Goal: Task Accomplishment & Management: Complete application form

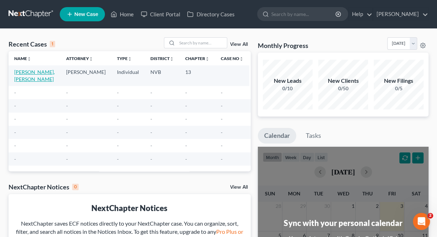
click at [33, 74] on link "[PERSON_NAME], [PERSON_NAME]" at bounding box center [34, 75] width 41 height 13
select select "0"
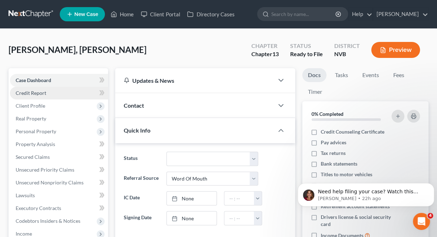
click at [39, 91] on span "Credit Report" at bounding box center [31, 93] width 31 height 6
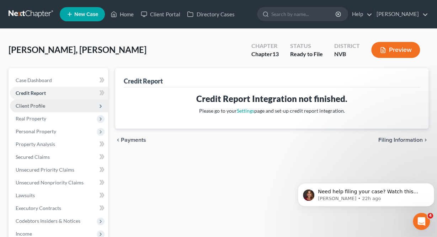
click at [28, 105] on span "Client Profile" at bounding box center [31, 106] width 30 height 6
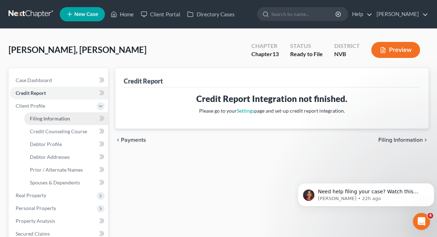
click at [42, 117] on span "Filing Information" at bounding box center [50, 119] width 40 height 6
select select "1"
select select "0"
select select "3"
select select "31"
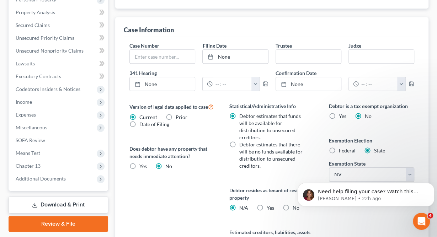
scroll to position [179, 0]
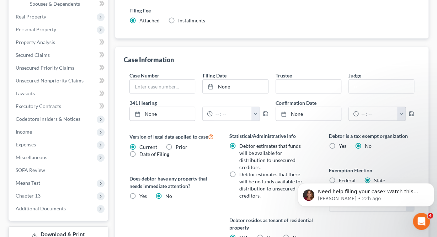
click at [315, 59] on div "Case Information" at bounding box center [272, 56] width 296 height 19
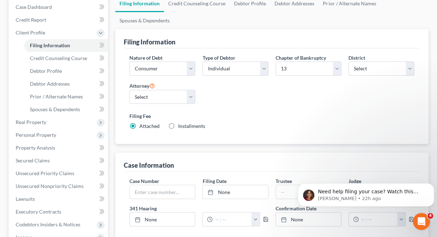
scroll to position [68, 0]
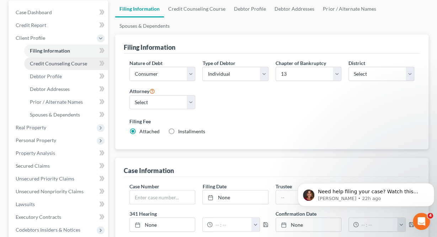
click at [55, 63] on span "Credit Counseling Course" at bounding box center [58, 63] width 57 height 6
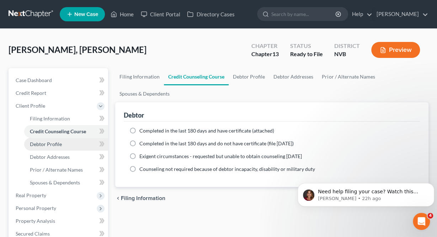
click at [50, 145] on span "Debtor Profile" at bounding box center [46, 144] width 32 height 6
select select "0"
select select "1"
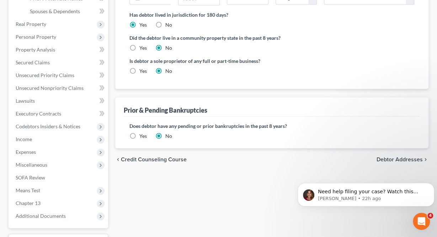
scroll to position [185, 0]
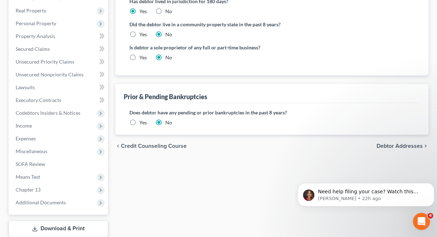
click at [139, 32] on label "Yes" at bounding box center [142, 34] width 7 height 7
click at [142, 32] on input "Yes" at bounding box center [144, 33] width 5 height 5
radio input "true"
radio input "false"
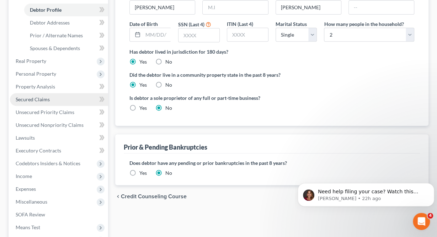
scroll to position [74, 0]
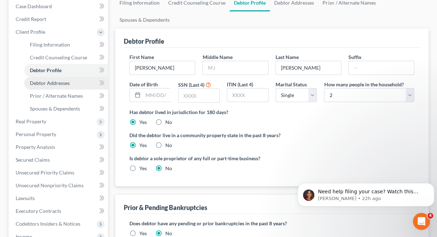
click at [48, 82] on span "Debtor Addresses" at bounding box center [50, 83] width 40 height 6
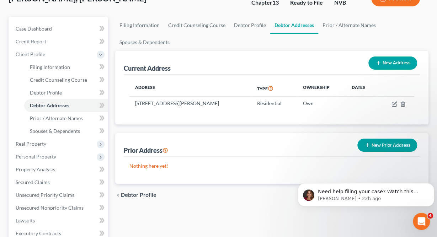
scroll to position [111, 0]
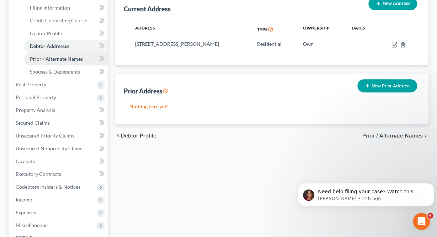
click at [51, 60] on span "Prior / Alternate Names" at bounding box center [56, 59] width 53 height 6
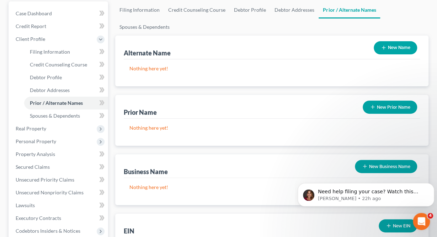
scroll to position [111, 0]
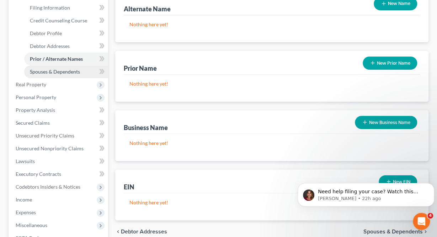
click at [56, 73] on span "Spouses & Dependents" at bounding box center [55, 72] width 50 height 6
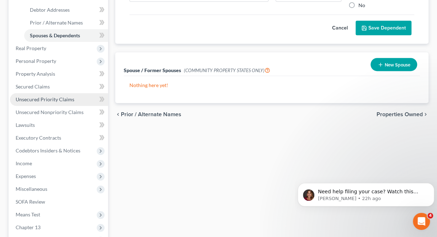
scroll to position [148, 0]
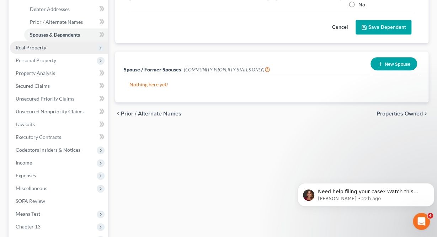
click at [42, 46] on span "Real Property" at bounding box center [31, 47] width 31 height 6
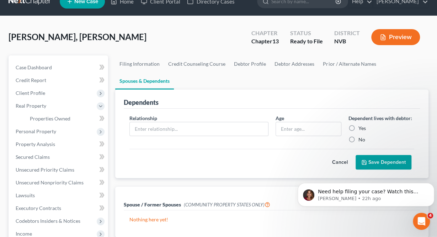
scroll to position [0, 0]
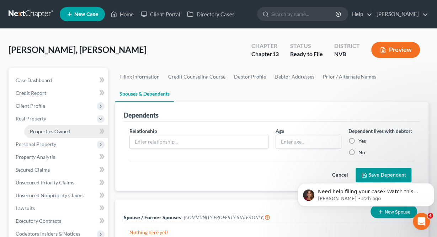
click at [46, 133] on span "Properties Owned" at bounding box center [50, 131] width 41 height 6
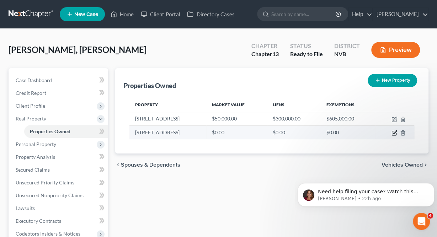
click at [393, 131] on icon "button" at bounding box center [394, 133] width 6 height 6
select select "31"
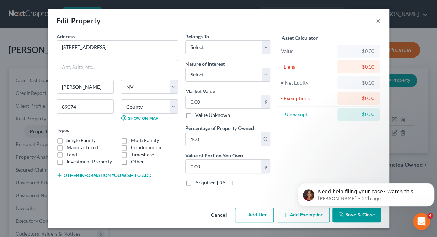
click at [380, 21] on button "×" at bounding box center [378, 20] width 5 height 9
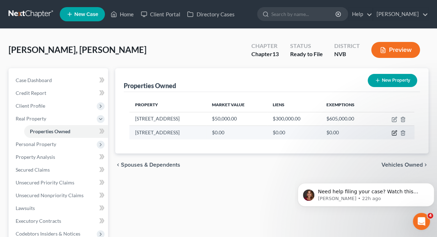
click at [392, 131] on icon "button" at bounding box center [394, 133] width 4 height 4
click at [393, 133] on icon "button" at bounding box center [394, 132] width 3 height 3
select select "31"
select select "2"
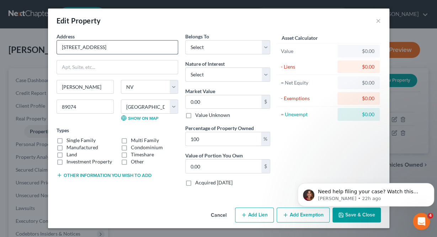
drag, startPoint x: 71, startPoint y: 47, endPoint x: 131, endPoint y: 41, distance: 60.1
click at [72, 47] on input "[STREET_ADDRESS]" at bounding box center [117, 48] width 121 height 14
type input "[STREET_ADDRESS]"
select select "31"
select select "2"
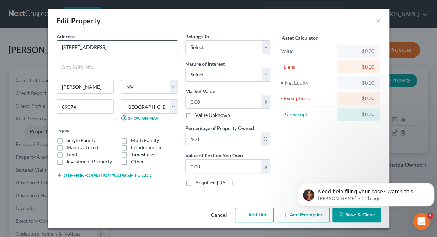
click at [78, 50] on input "[STREET_ADDRESS]" at bounding box center [117, 48] width 121 height 14
click at [75, 48] on input "[STREET_ADDRESS]" at bounding box center [117, 48] width 121 height 14
click at [378, 23] on button "×" at bounding box center [378, 20] width 5 height 9
click at [380, 16] on div "Edit Property ×" at bounding box center [218, 21] width 341 height 24
click at [379, 25] on button "×" at bounding box center [378, 20] width 5 height 9
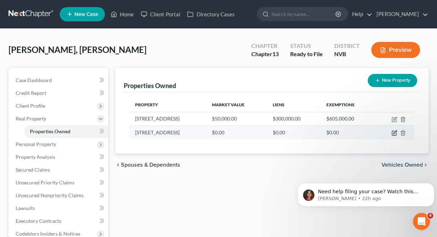
click at [395, 132] on icon "button" at bounding box center [394, 133] width 6 height 6
select select "31"
select select "2"
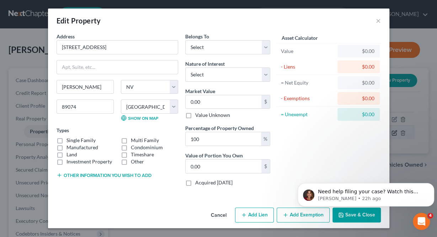
click at [397, 134] on div "Edit Property × Address * [GEOGRAPHIC_DATA] [PERSON_NAME][GEOGRAPHIC_DATA] [US_…" at bounding box center [218, 118] width 437 height 237
drag, startPoint x: 121, startPoint y: 47, endPoint x: 22, endPoint y: 39, distance: 98.8
click at [22, 39] on div "Edit Property × Address * [GEOGRAPHIC_DATA] [PERSON_NAME][GEOGRAPHIC_DATA] [US_…" at bounding box center [218, 118] width 437 height 237
drag, startPoint x: 136, startPoint y: 48, endPoint x: 26, endPoint y: 44, distance: 110.3
click at [57, 44] on input "[STREET_ADDRESS]" at bounding box center [117, 48] width 121 height 14
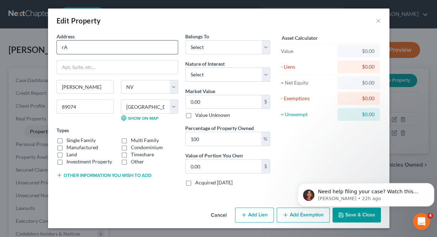
type input "r"
type input "T"
type input "Raw Land"
drag, startPoint x: 95, startPoint y: 154, endPoint x: 83, endPoint y: 155, distance: 12.1
click at [95, 154] on div "Land" at bounding box center [85, 154] width 57 height 7
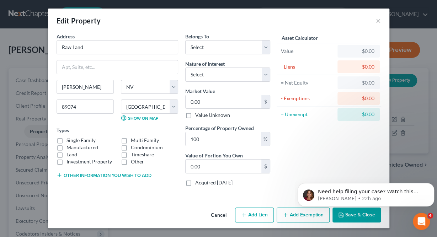
click at [79, 155] on div "Land" at bounding box center [85, 154] width 57 height 7
click at [72, 155] on label "Land" at bounding box center [71, 154] width 11 height 7
click at [72, 155] on input "Land" at bounding box center [71, 153] width 5 height 5
checkbox input "true"
click at [185, 40] on select "Select Debtor 1 Only Debtor 2 Only Debtor 1 And Debtor 2 Only At Least One Of T…" at bounding box center [227, 47] width 85 height 14
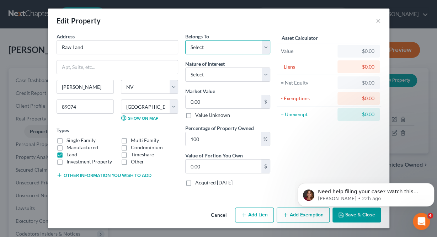
select select "0"
click option "Debtor 1 Only" at bounding box center [0, 0] width 0 height 0
click at [185, 68] on select "Select Fee Simple Joint Tenant Life Estate Equitable Interest Future Interest T…" at bounding box center [227, 75] width 85 height 14
select select "0"
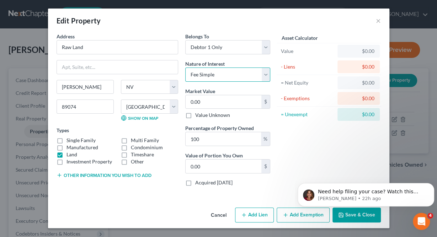
click option "Fee Simple" at bounding box center [0, 0] width 0 height 0
click at [214, 99] on input "0.00" at bounding box center [224, 102] width 76 height 14
type input "3"
type input "3.00"
type input "30"
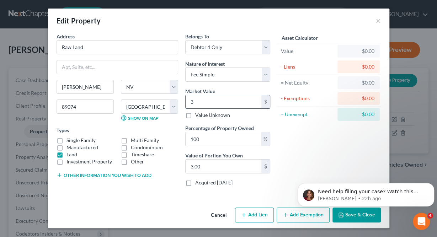
type input "30.00"
type input "300"
type input "300.00"
type input "3000"
type input "3,000.00"
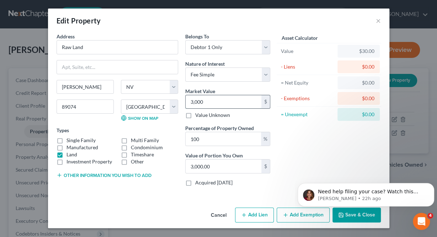
type input "3,0000"
type input "30,000.00"
type input "30,000"
click at [293, 148] on div "Asset Calculator Value $30,000.00 - Liens $0.00 = Net Equity $30.00 - Exemption…" at bounding box center [329, 112] width 111 height 159
click at [299, 171] on html "Need help filing your case? Watch this video! Still need help? Here are two art…" at bounding box center [366, 169] width 142 height 3
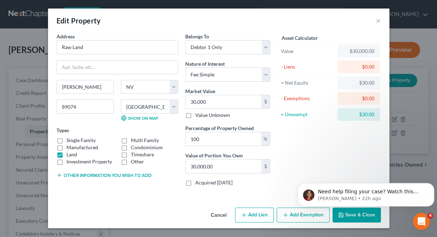
click at [296, 215] on button "Add Exemption" at bounding box center [303, 215] width 53 height 15
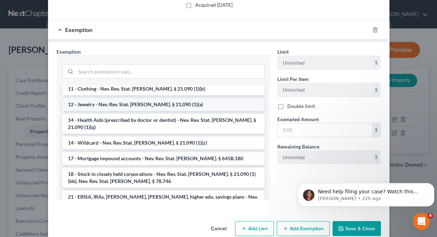
scroll to position [178, 0]
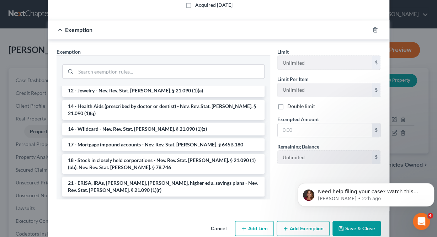
click at [294, 177] on div "Limit Unlimited $ Limit Per Item Unlimited $ Double limit Exempted Amount * $ R…" at bounding box center [329, 126] width 111 height 157
click at [349, 229] on button "Save & Close" at bounding box center [356, 228] width 48 height 15
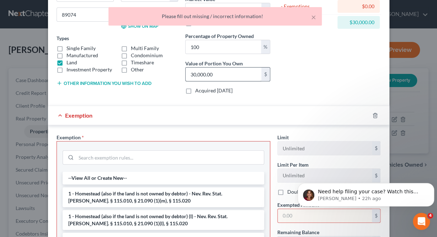
scroll to position [36, 0]
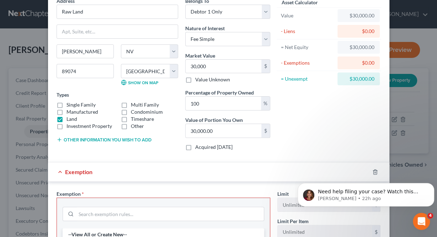
click at [139, 174] on div "Exemption" at bounding box center [208, 171] width 321 height 19
click at [73, 173] on span "Exemption" at bounding box center [78, 172] width 27 height 7
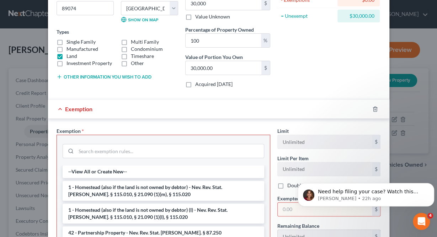
scroll to position [178, 0]
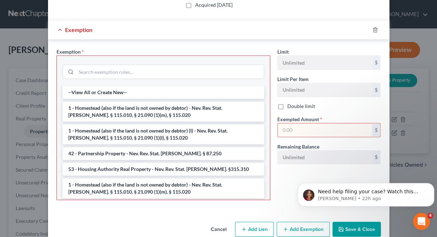
click at [310, 126] on input "text" at bounding box center [325, 130] width 94 height 14
type input "0"
click at [280, 189] on div "Limit Unlimited $ Limit Per Item Unlimited $ Double limit Exempted Amount * 0 $…" at bounding box center [329, 127] width 111 height 158
click at [357, 228] on button "Save & Close" at bounding box center [356, 229] width 48 height 15
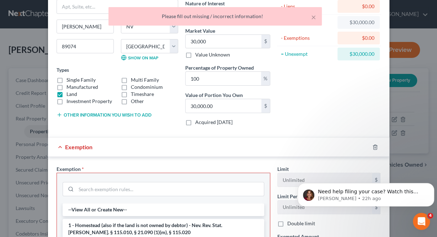
scroll to position [71, 0]
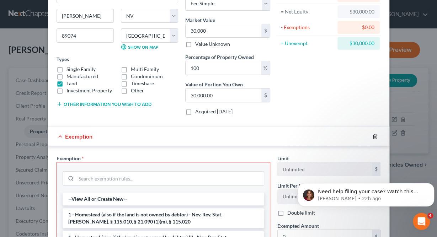
click at [377, 135] on icon "button" at bounding box center [375, 137] width 6 height 6
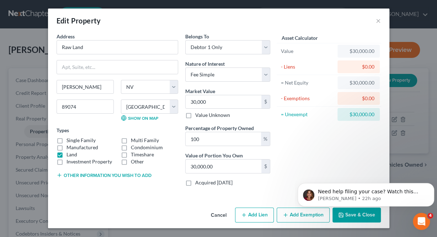
scroll to position [0, 0]
click at [358, 171] on html "Need help filing your case? Watch this video! Still need help? Here are two art…" at bounding box center [366, 169] width 142 height 3
click at [351, 171] on html "Need help filing your case? Watch this video! Still need help? Here are two art…" at bounding box center [366, 169] width 142 height 3
click at [420, 71] on div "Edit Property × Address * Raw Land [PERSON_NAME][GEOGRAPHIC_DATA] [US_STATE][GE…" at bounding box center [218, 118] width 437 height 237
click at [356, 171] on html "Need help filing your case? Watch this video! Still need help? Here are two art…" at bounding box center [366, 169] width 142 height 3
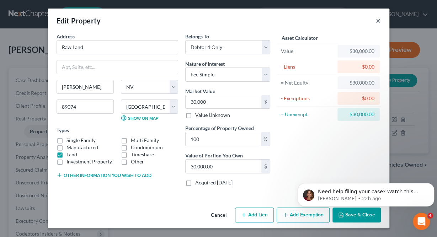
click at [379, 21] on button "×" at bounding box center [378, 20] width 5 height 9
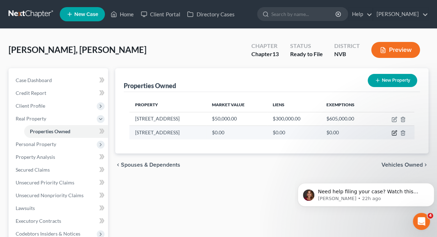
click at [394, 133] on icon "button" at bounding box center [394, 132] width 3 height 3
select select "31"
select select "2"
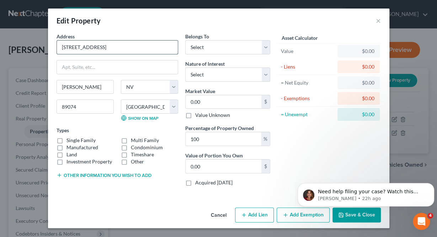
drag, startPoint x: 126, startPoint y: 48, endPoint x: -113, endPoint y: -43, distance: 256.4
type input "2"
type input "Raw Land"
click at [71, 154] on label "Land" at bounding box center [71, 154] width 11 height 7
click at [71, 154] on input "Land" at bounding box center [71, 153] width 5 height 5
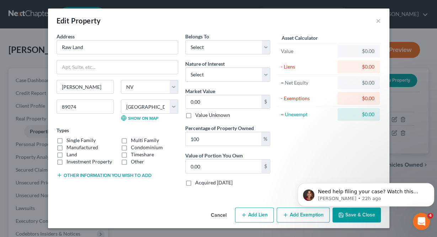
checkbox input "true"
click at [185, 40] on select "Select Debtor 1 Only Debtor 2 Only Debtor 1 And Debtor 2 Only At Least One Of T…" at bounding box center [227, 47] width 85 height 14
select select "0"
click option "Debtor 1 Only" at bounding box center [0, 0] width 0 height 0
click at [185, 68] on select "Select Fee Simple Joint Tenant Life Estate Equitable Interest Future Interest T…" at bounding box center [227, 75] width 85 height 14
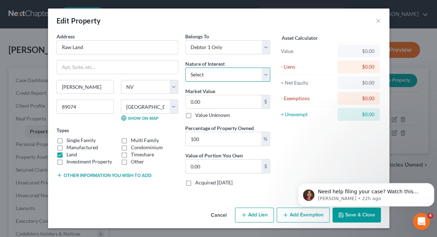
select select "0"
click option "Fee Simple" at bounding box center [0, 0] width 0 height 0
click at [212, 102] on input "0.00" at bounding box center [224, 102] width 76 height 14
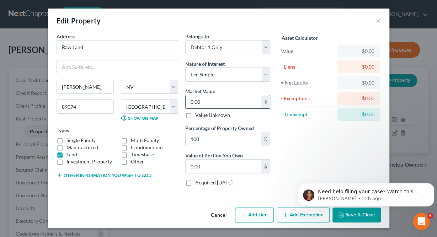
type input "2"
type input "2.00"
type input "20"
type input "20.00"
type input "200"
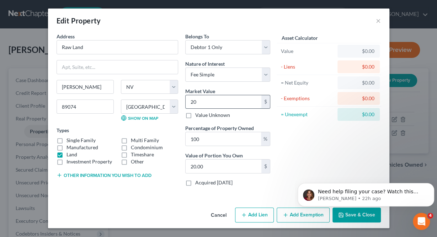
type input "200.00"
type input "2000"
type input "2,000.00"
type input "2,0000"
type input "20,000.00"
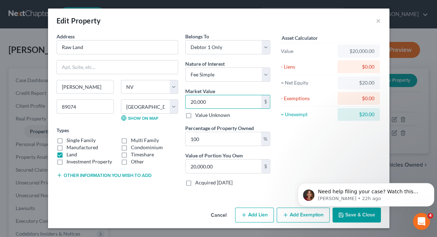
type input "20,000"
click at [305, 135] on div "Asset Calculator Value $20,000.00 - Liens $0.00 = Net Equity $20.00 - Exemption…" at bounding box center [329, 112] width 111 height 159
click at [352, 171] on html "Need help filing your case? Watch this video! Still need help? Here are two art…" at bounding box center [366, 169] width 142 height 3
click at [224, 101] on input "20,000" at bounding box center [224, 102] width 76 height 14
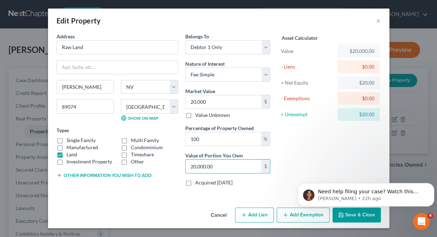
click at [352, 171] on html "Need help filing your case? Watch this video! Still need help? Here are two art…" at bounding box center [366, 169] width 142 height 3
click at [422, 217] on icon "Open Intercom Messenger" at bounding box center [421, 221] width 12 height 12
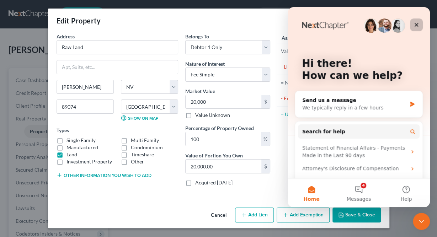
click at [415, 25] on icon "Close" at bounding box center [417, 25] width 6 height 6
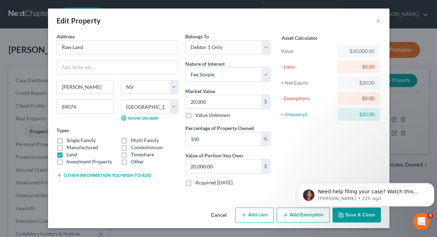
click at [362, 171] on html "Need help filing your case? Watch this video! Still need help? Here are two art…" at bounding box center [366, 169] width 142 height 3
click at [357, 171] on html "Need help filing your case? Watch this video! Still need help? Here are two art…" at bounding box center [366, 169] width 142 height 3
click at [379, 17] on button "×" at bounding box center [378, 20] width 5 height 9
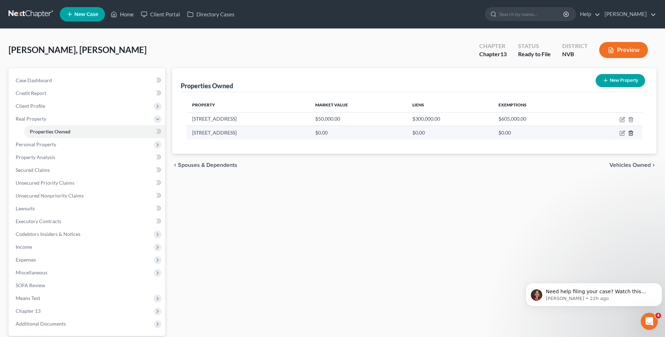
click at [437, 134] on icon "button" at bounding box center [630, 133] width 3 height 5
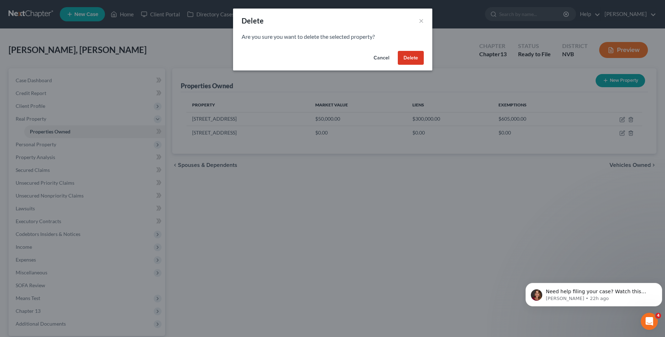
click at [406, 55] on button "Delete" at bounding box center [411, 58] width 26 height 14
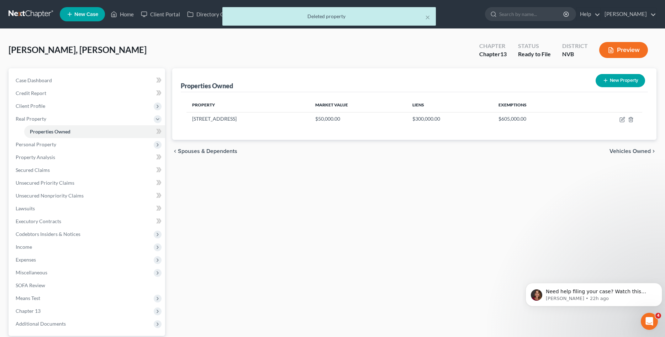
click at [437, 77] on button "New Property" at bounding box center [619, 80] width 49 height 13
select select "31"
select select "2"
select select "0"
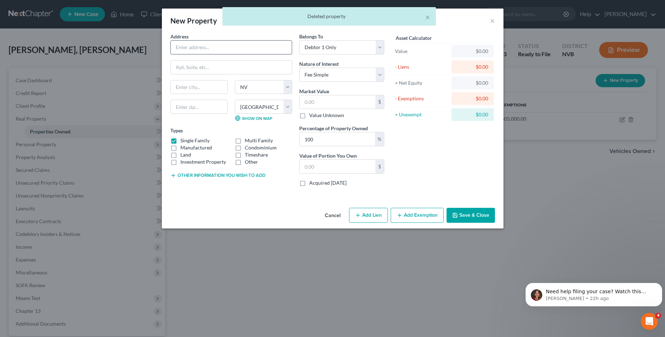
click at [231, 47] on input "text" at bounding box center [231, 48] width 121 height 14
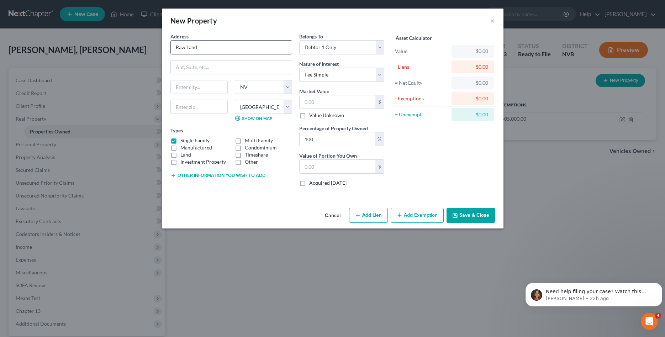
type input "Raw Land"
type input "89101"
type input "[GEOGRAPHIC_DATA]"
click at [182, 156] on label "Land" at bounding box center [185, 154] width 11 height 7
click at [183, 156] on input "Land" at bounding box center [185, 153] width 5 height 5
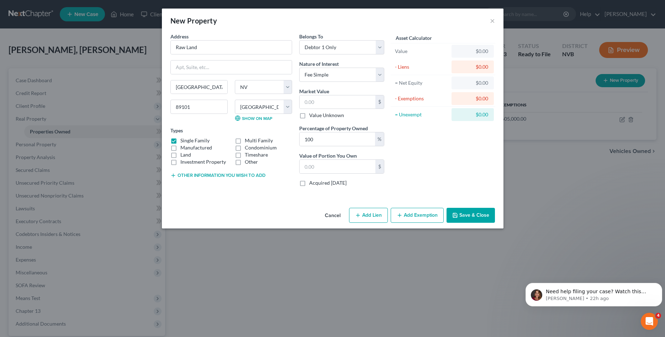
checkbox input "true"
click at [322, 104] on input "text" at bounding box center [337, 102] width 76 height 14
type input "2"
type input "2.00"
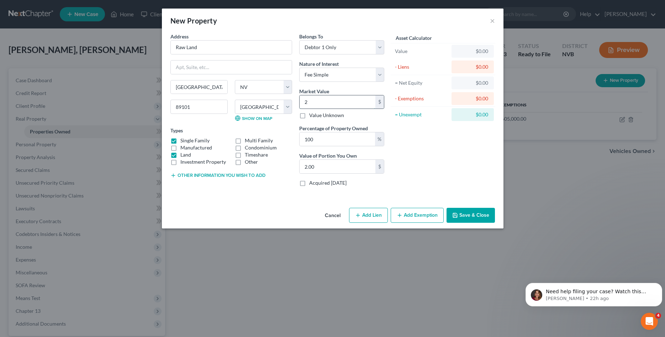
type input "20"
type input "20.00"
type input "200"
type input "200.00"
type input "2000"
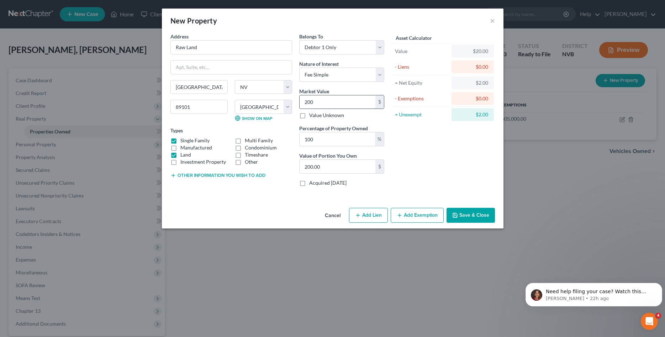
type input "2,000.00"
type input "2,0000"
type input "20,000.00"
type input "20,000"
click at [437, 218] on button "Save & Close" at bounding box center [470, 215] width 48 height 15
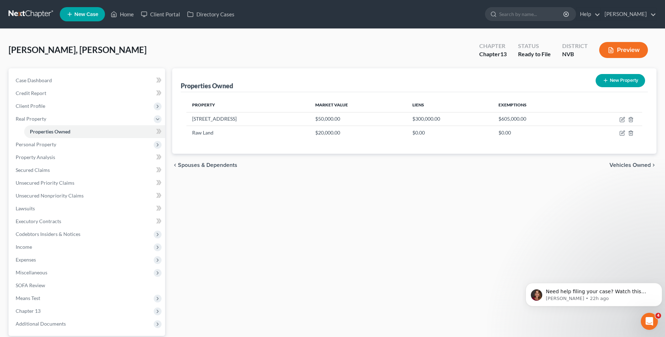
click at [285, 38] on div "[PERSON_NAME], [PERSON_NAME] Upgraded Chapter Chapter 13 Status Ready to File D…" at bounding box center [332, 52] width 647 height 31
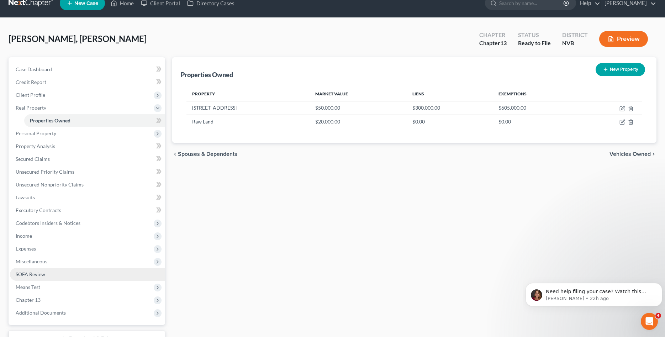
scroll to position [66, 0]
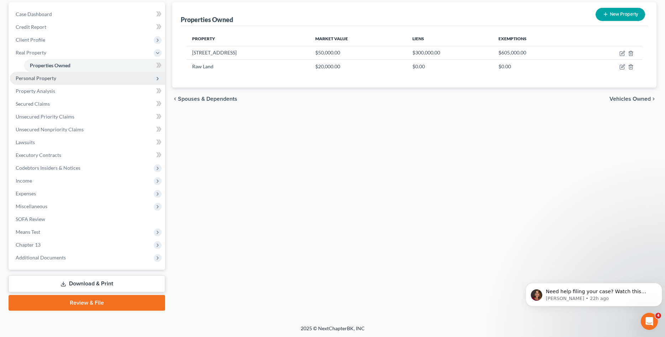
click at [60, 78] on span "Personal Property" at bounding box center [87, 78] width 155 height 13
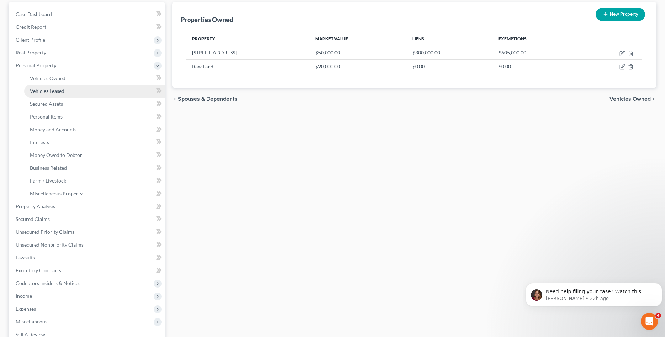
click at [63, 88] on span "Vehicles Leased" at bounding box center [47, 91] width 34 height 6
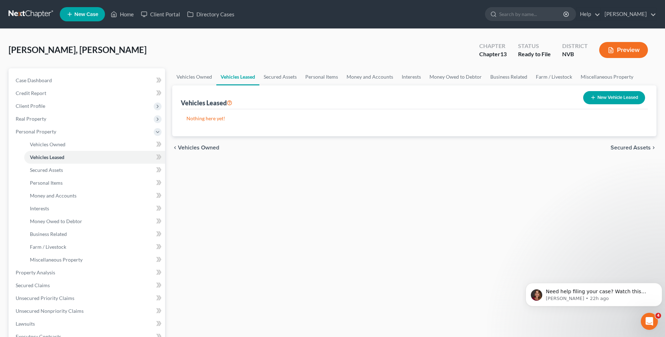
click at [437, 98] on button "New Vehicle Leased" at bounding box center [614, 97] width 62 height 13
select select "0"
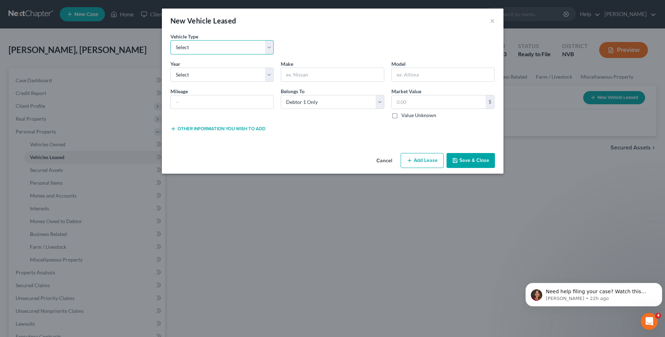
click at [170, 40] on select "Select Automobile Truck Trailer Watercraft Aircraft Motor Home Atv Other Vehicle" at bounding box center [221, 47] width 103 height 14
select select "0"
click option "Automobile" at bounding box center [0, 0] width 0 height 0
click at [170, 68] on select "Select 2026 2025 2024 2023 2022 2021 2020 2019 2018 2017 2016 2015 2014 2013 20…" at bounding box center [221, 75] width 103 height 14
select select "0"
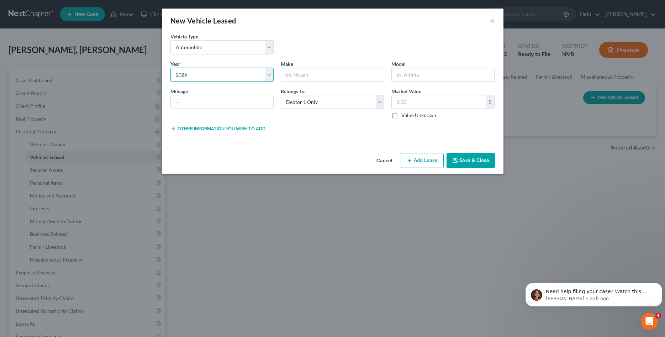
click option "2026" at bounding box center [0, 0] width 0 height 0
click at [327, 81] on input "text" at bounding box center [332, 75] width 103 height 14
type input "Tesla"
type input "X"
type input "15000"
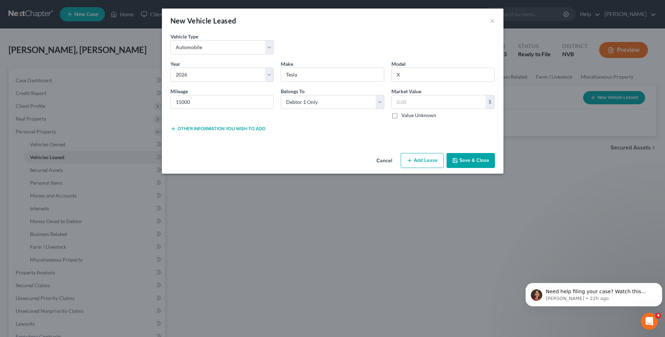
click at [241, 130] on button "Other information you wish to add" at bounding box center [217, 129] width 95 height 6
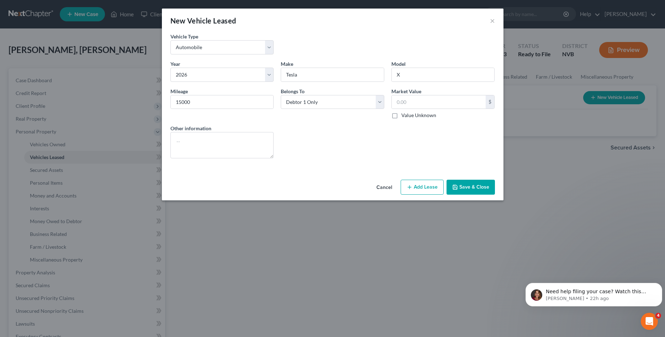
click at [421, 121] on div "Year * Select 2026 2025 2024 2023 2022 2021 2020 2019 2018 2017 2016 2015 2014 …" at bounding box center [332, 92] width 331 height 65
click at [398, 120] on div "Year * Select 2026 2025 2024 2023 2022 2021 2020 2019 2018 2017 2016 2015 2014 …" at bounding box center [332, 92] width 331 height 65
click at [401, 117] on label "Value Unknown" at bounding box center [418, 115] width 35 height 7
click at [404, 116] on input "Value Unknown" at bounding box center [406, 114] width 5 height 5
checkbox input "true"
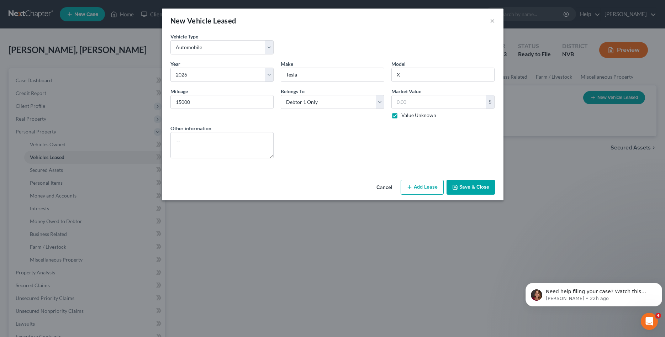
type input "0.00"
click at [429, 188] on button "Add Lease" at bounding box center [421, 187] width 43 height 15
select select "0"
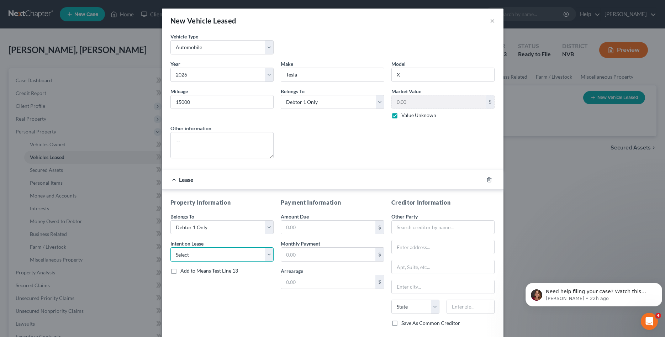
click at [170, 237] on select "Select None Assume Reject" at bounding box center [221, 254] width 103 height 14
select select "1"
click option "Assume" at bounding box center [0, 0] width 0 height 0
click at [343, 237] on input "text" at bounding box center [328, 254] width 94 height 14
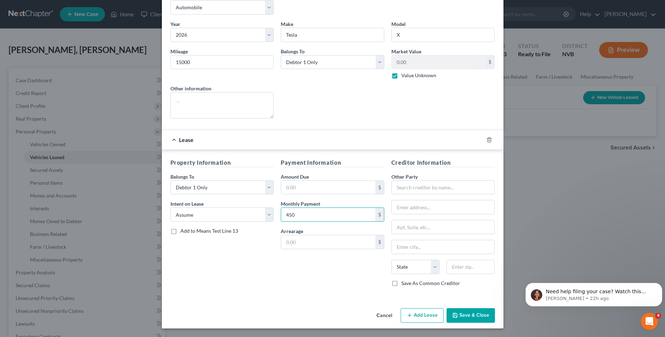
type input "450"
click at [437, 237] on button "Save & Close" at bounding box center [470, 315] width 48 height 15
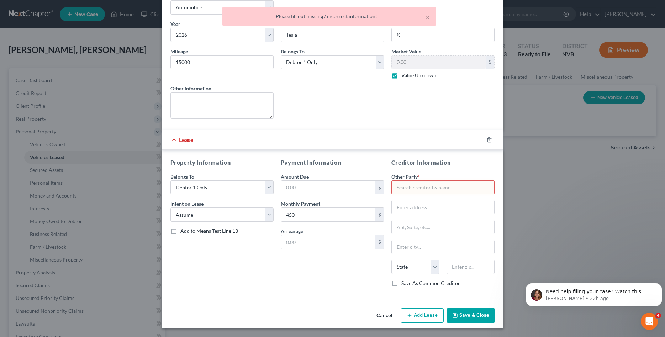
click at [414, 186] on input "text" at bounding box center [442, 187] width 103 height 14
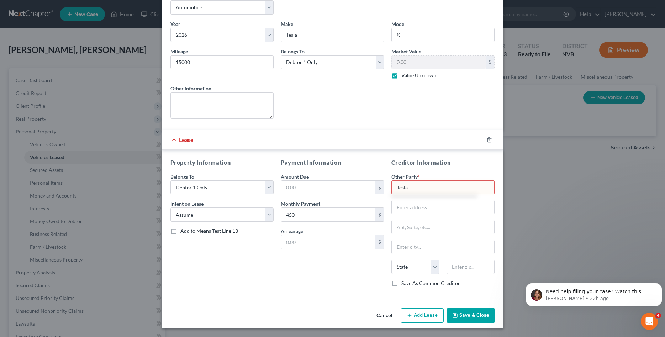
type input "Tesla"
click at [437, 237] on button "Save & Close" at bounding box center [470, 315] width 48 height 15
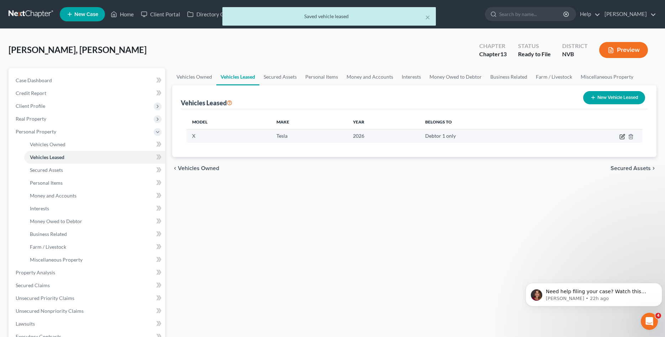
click at [437, 138] on icon "button" at bounding box center [622, 137] width 6 height 6
select select "0"
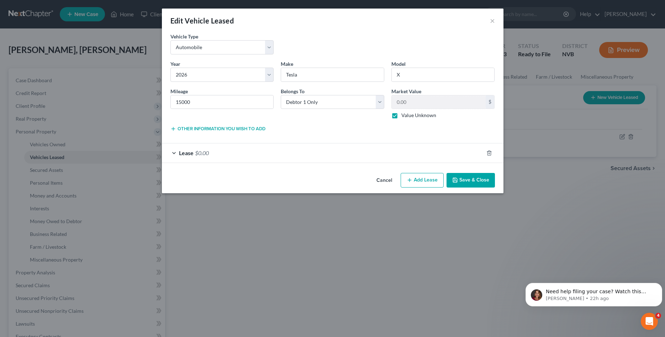
click at [437, 176] on button "Save & Close" at bounding box center [470, 180] width 48 height 15
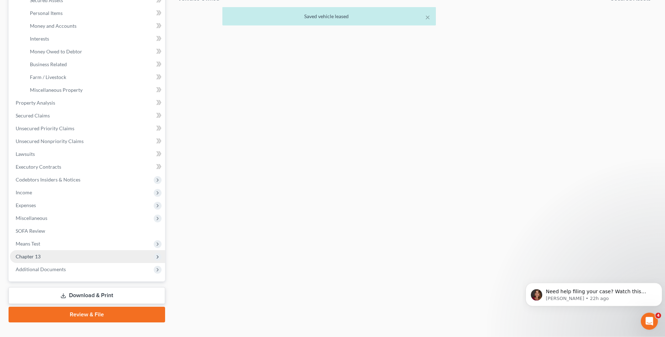
scroll to position [181, 0]
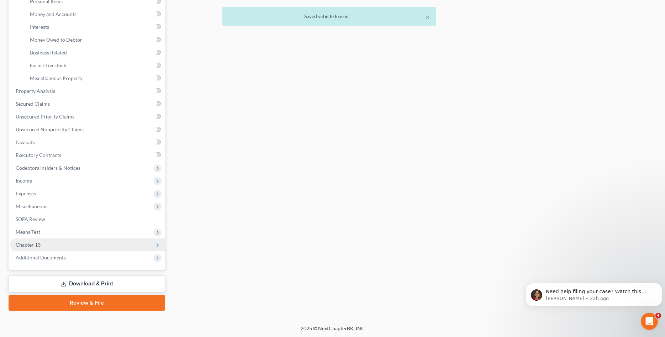
click at [74, 237] on span "Chapter 13" at bounding box center [87, 244] width 155 height 13
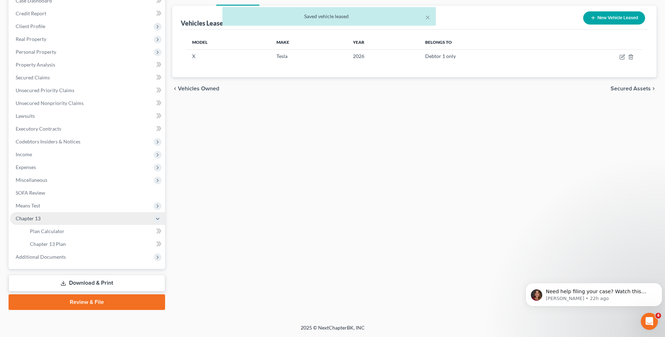
scroll to position [79, 0]
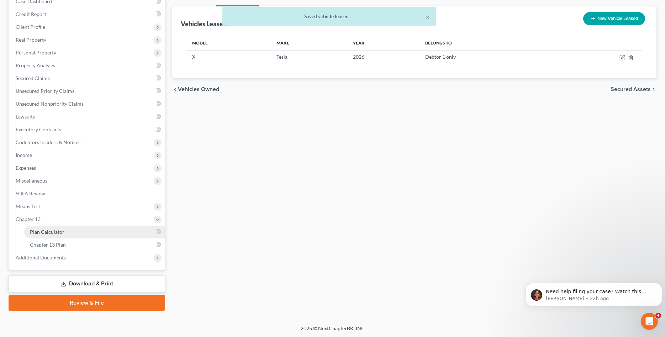
click at [74, 232] on link "Plan Calculator" at bounding box center [94, 231] width 141 height 13
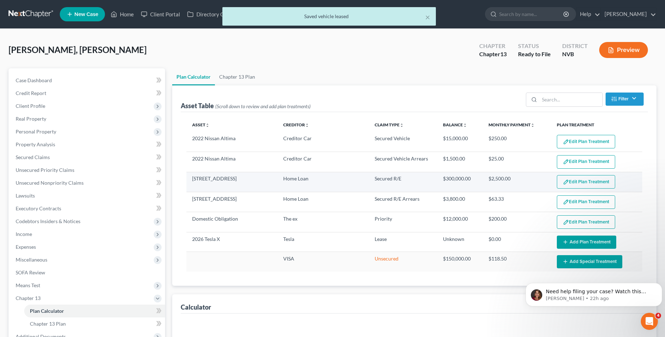
select select "59"
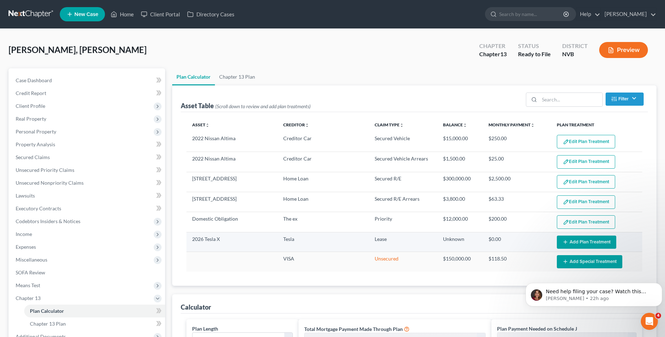
click at [437, 237] on button "Add Plan Treatment" at bounding box center [585, 241] width 59 height 13
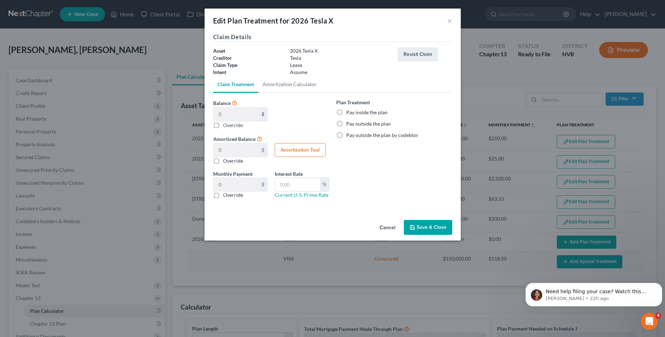
click at [360, 123] on label "Pay outside the plan" at bounding box center [368, 123] width 44 height 7
click at [353, 123] on input "Pay outside the plan" at bounding box center [351, 122] width 5 height 5
radio input "true"
click at [303, 87] on link "Amortization Calculator" at bounding box center [289, 84] width 63 height 17
type input "0"
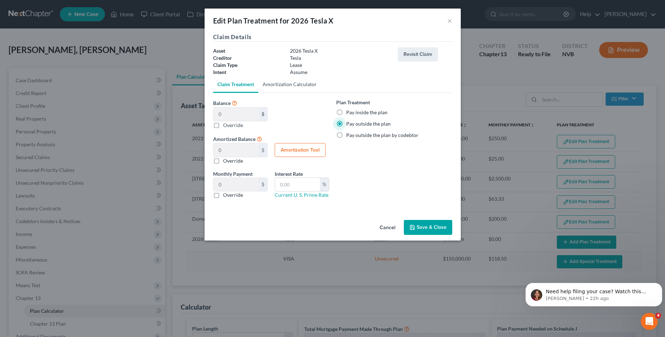
type input "60"
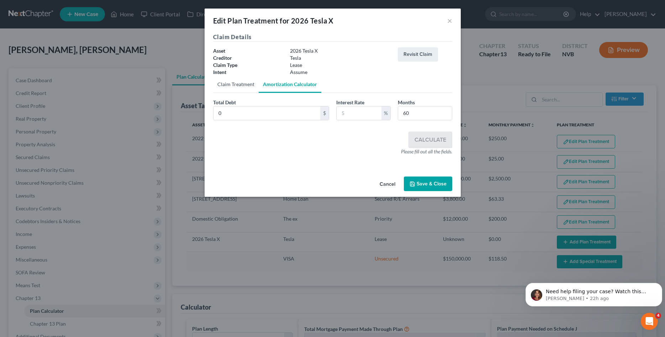
click at [251, 88] on link "Claim Treatment" at bounding box center [236, 84] width 46 height 17
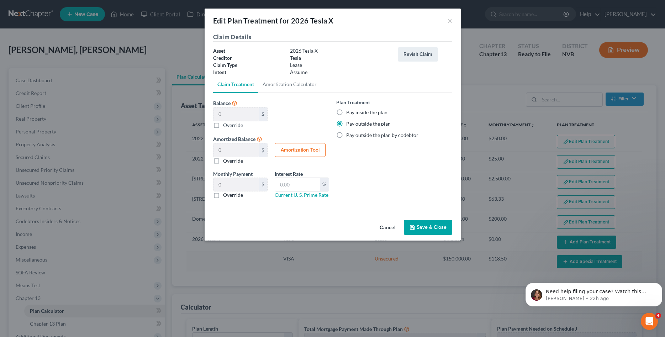
click at [436, 228] on button "Save & Close" at bounding box center [428, 227] width 48 height 15
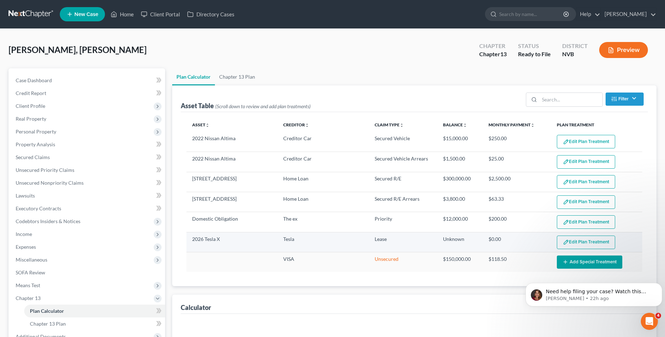
select select "59"
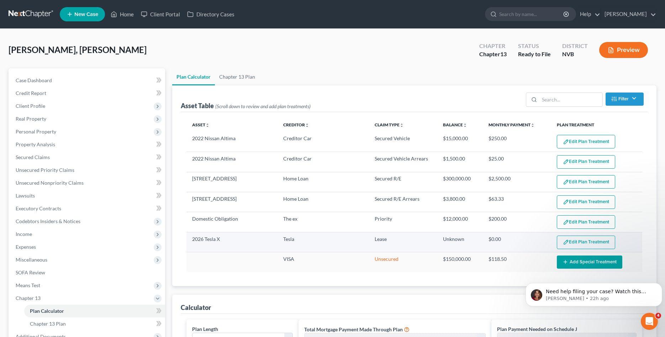
click at [437, 237] on button "Edit Plan Treatment" at bounding box center [585, 242] width 58 height 14
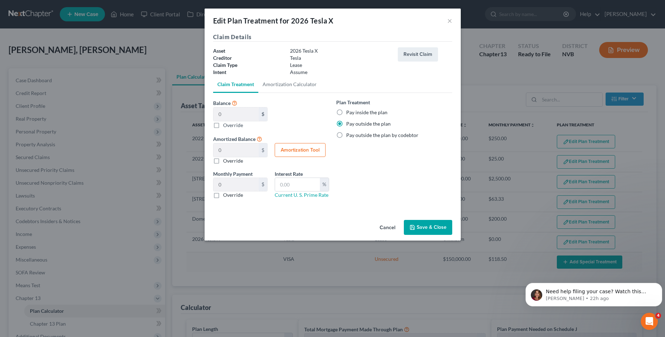
drag, startPoint x: 438, startPoint y: 225, endPoint x: 399, endPoint y: 110, distance: 122.3
click at [399, 110] on div "Edit Plan Treatment for 2026 Tesla X × Claim Details Asset 2026 Tesla X Credito…" at bounding box center [332, 125] width 256 height 232
click at [417, 226] on button "Save & Close" at bounding box center [428, 227] width 48 height 15
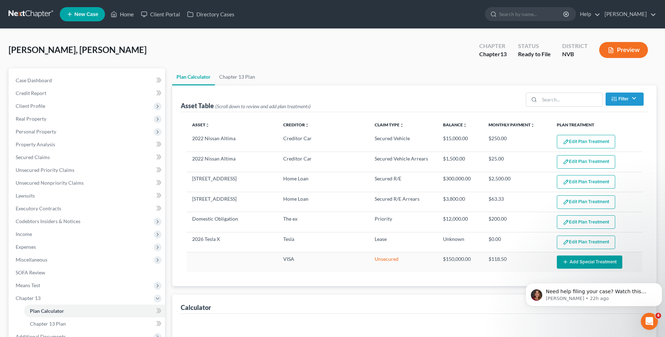
select select "59"
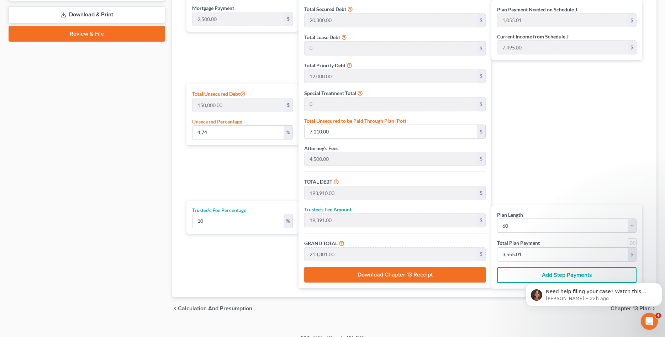
scroll to position [357, 0]
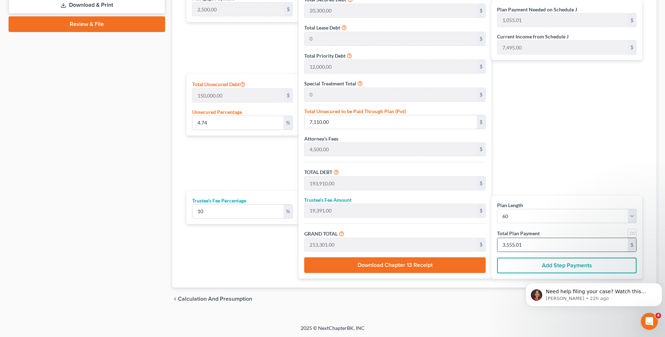
drag, startPoint x: 534, startPoint y: 246, endPoint x: 548, endPoint y: 242, distance: 14.1
click at [437, 237] on input "3,555.01" at bounding box center [562, 245] width 130 height 14
type input "0"
type input "163.63"
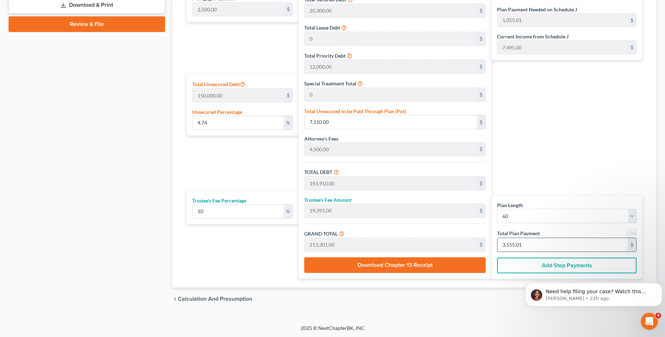
type input "16.36"
type input "180.00"
type input "3"
type input "2,072.72"
type input "207.27"
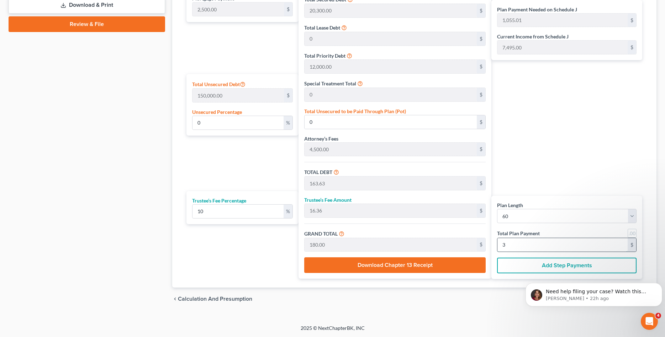
type input "2,280.00"
type input "38"
type input "21,000.00"
type input "2,100.00"
type input "23,100.00"
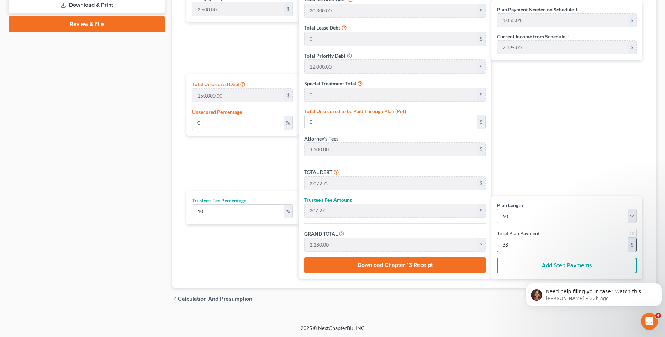
type input "385"
type input "15.47"
type input "23,200.00"
type input "210,000.00"
type input "21,000.00"
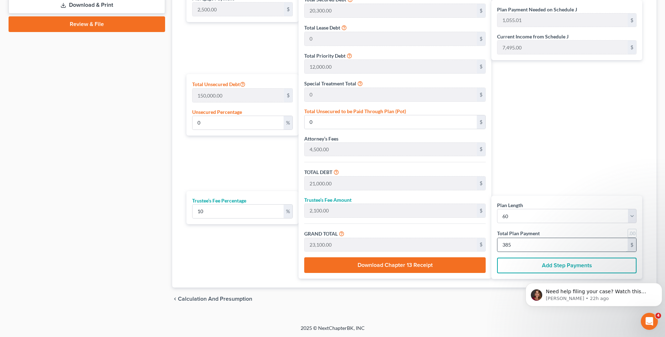
type input "231,000.00"
type input "3,850"
click at [437, 160] on div "Plan Payment Needed on Schedule J 1,055.01 $ Current Income from Schedule J 7,4…" at bounding box center [568, 120] width 154 height 317
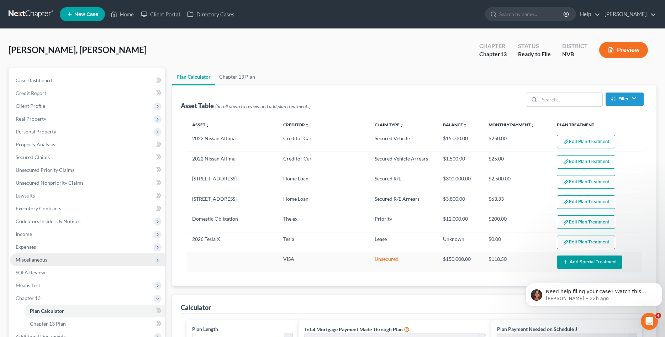
scroll to position [181, 0]
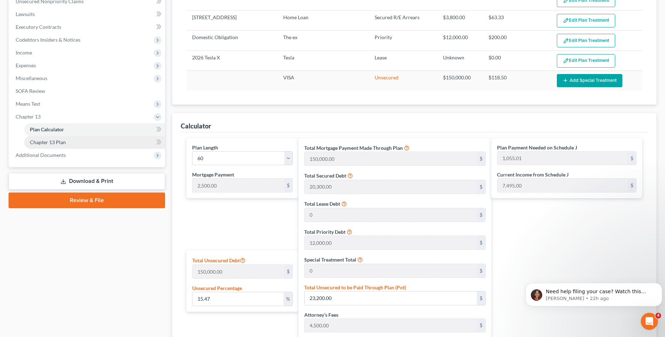
click at [49, 139] on span "Chapter 13 Plan" at bounding box center [48, 142] width 36 height 6
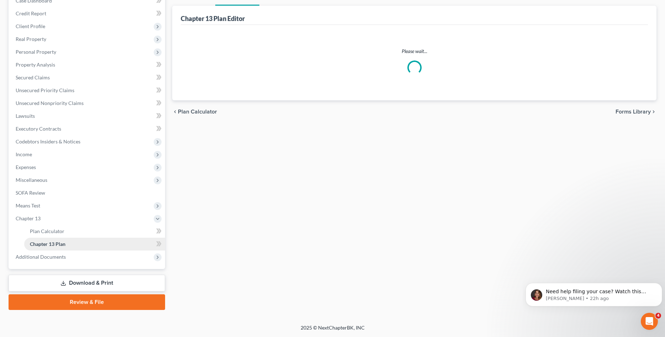
scroll to position [79, 0]
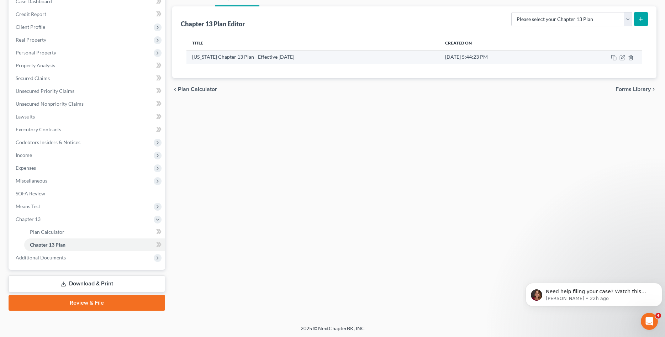
click at [437, 54] on td at bounding box center [600, 57] width 82 height 14
click at [437, 57] on icon "button" at bounding box center [630, 57] width 3 height 5
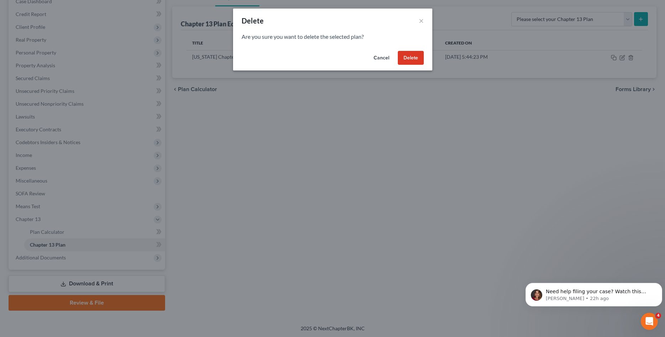
click at [419, 58] on button "Delete" at bounding box center [411, 58] width 26 height 14
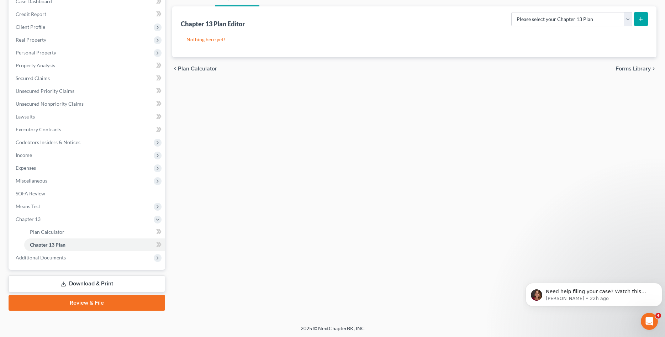
click at [437, 19] on button "submit" at bounding box center [641, 19] width 14 height 14
click at [437, 12] on select "Please select your Chapter 13 Plan National Form Plan - Official Form 113 [US_S…" at bounding box center [571, 19] width 121 height 14
click option "[US_STATE] Chapter 13 Plan - Effective [DATE]" at bounding box center [0, 0] width 0 height 0
click at [437, 12] on select "Please select your Chapter 13 Plan National Form Plan - Official Form 113 [US_S…" at bounding box center [571, 19] width 121 height 14
select select "0"
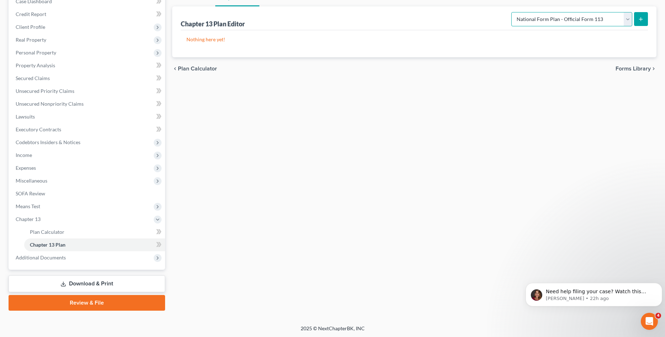
click option "National Form Plan - Official Form 113" at bounding box center [0, 0] width 0 height 0
click at [437, 23] on button "submit" at bounding box center [641, 19] width 14 height 14
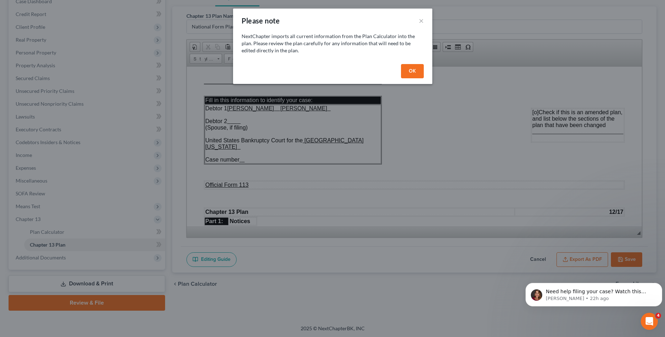
scroll to position [0, 0]
click at [416, 69] on button "OK" at bounding box center [412, 71] width 23 height 14
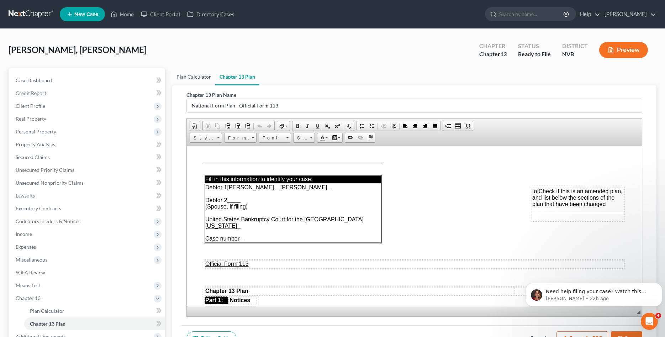
click at [206, 70] on link "Plan Calculator" at bounding box center [193, 76] width 43 height 17
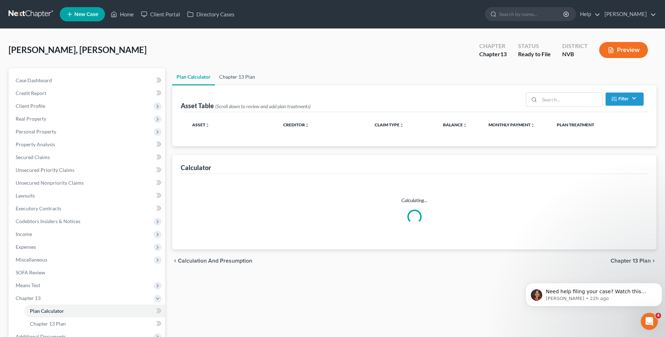
click at [247, 75] on link "Chapter 13 Plan" at bounding box center [237, 76] width 44 height 17
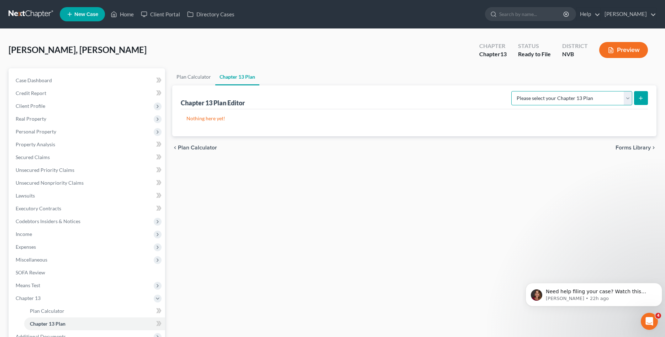
click at [437, 91] on select "Please select your Chapter 13 Plan National Form Plan - Official Form 113 [US_S…" at bounding box center [571, 98] width 121 height 14
select select "1"
click option "[US_STATE] Chapter 13 Plan - Effective [DATE]" at bounding box center [0, 0] width 0 height 0
click at [437, 96] on icon "submit" at bounding box center [641, 98] width 6 height 6
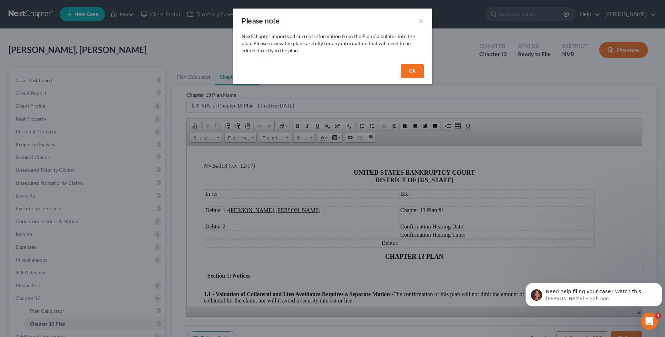
click at [412, 71] on button "OK" at bounding box center [412, 71] width 23 height 14
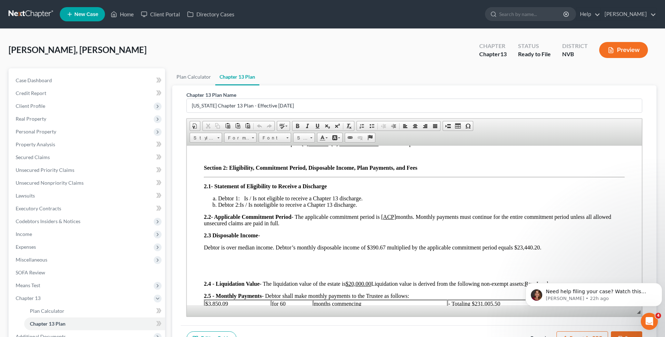
scroll to position [181, 0]
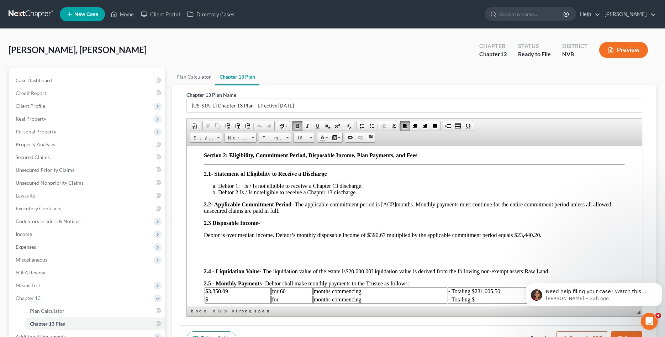
click at [203, 124] on html "NVB#113 (rev. 12/17) UNITED STATES BANKRUPTCY COURT DISTRICT OF [US_STATE] In r…" at bounding box center [414, 44] width 455 height 160
drag, startPoint x: 203, startPoint y: 172, endPoint x: 370, endPoint y: 197, distance: 169.2
click at [370, 124] on html "NVB#113 (rev. 12/17) UNITED STATES BANKRUPTCY COURT DISTRICT OF [US_STATE] In r…" at bounding box center [414, 44] width 455 height 160
copy div "2.1- Statement of Eligibility to Receive a Discharge Debtor 1: Is / Is not elig…"
drag, startPoint x: 204, startPoint y: 203, endPoint x: 293, endPoint y: 210, distance: 89.1
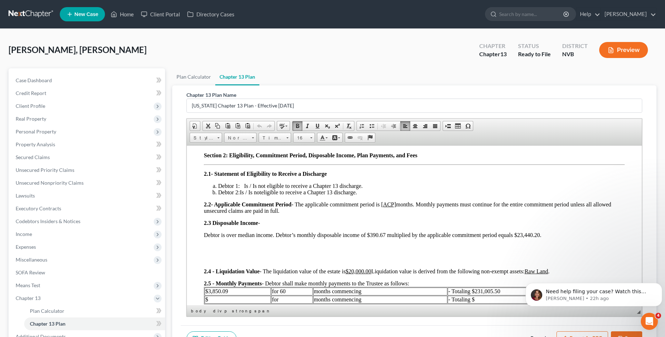
click at [293, 210] on p "​​2.2 - Applicable Commitment Period - The applicable commitment period is [ AC…" at bounding box center [414, 207] width 421 height 13
copy p "2.2 - Applicable Commitment Period - The applicable commitment period is [ ACP]…"
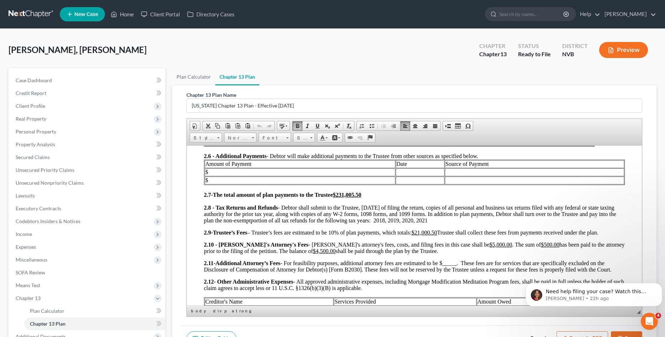
scroll to position [363, 0]
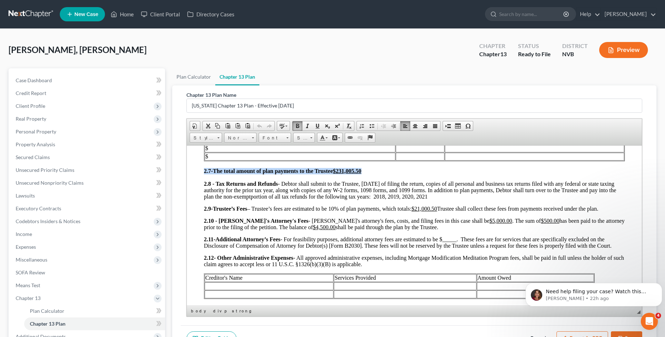
drag, startPoint x: 204, startPoint y: 172, endPoint x: 408, endPoint y: 169, distance: 204.5
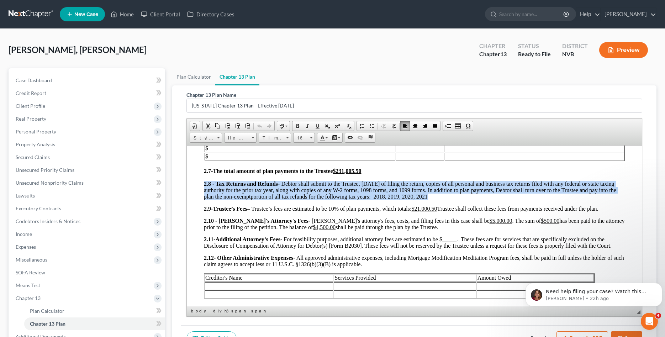
drag, startPoint x: 448, startPoint y: 197, endPoint x: 192, endPoint y: 187, distance: 255.9
copy p "2.8 - Tax Returns and Refunds - Debtor shall submit to the Trustee, [DATE] of f…"
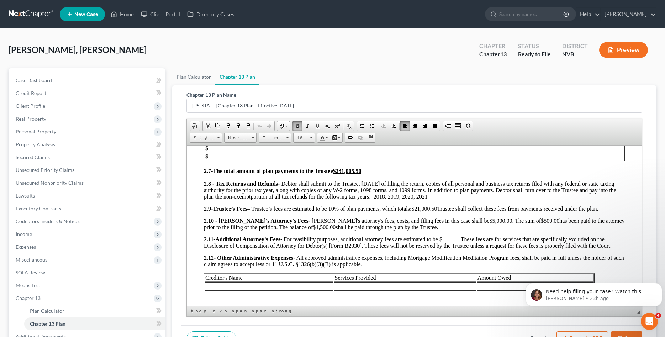
click at [394, 167] on h3 "2.7 - The total amount of plan payments to the Trustee $231,005.50" at bounding box center [414, 170] width 421 height 6
drag, startPoint x: 390, startPoint y: 169, endPoint x: 198, endPoint y: 172, distance: 192.4
copy h3 "2.7 - The total amount of plan payments to the Trustee $231,005.50"
drag, startPoint x: 613, startPoint y: 206, endPoint x: 188, endPoint y: 211, distance: 424.9
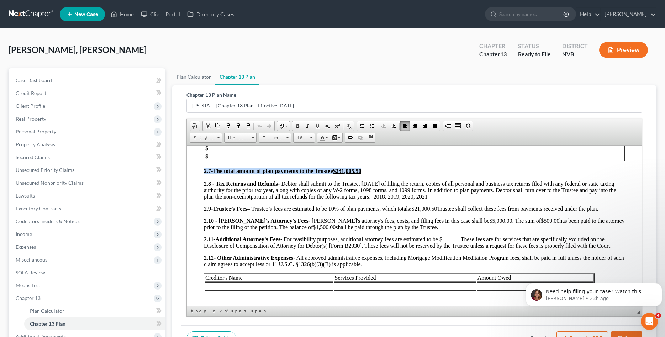
copy p "2.9 - Trustee’s Fees – Trustee’s fees are estimated to be 10% of plan payments,…"
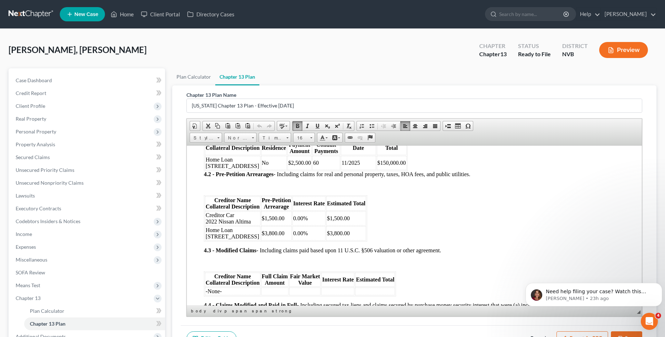
scroll to position [689, 0]
click at [437, 237] on button "Save" at bounding box center [625, 338] width 31 height 15
select select "1"
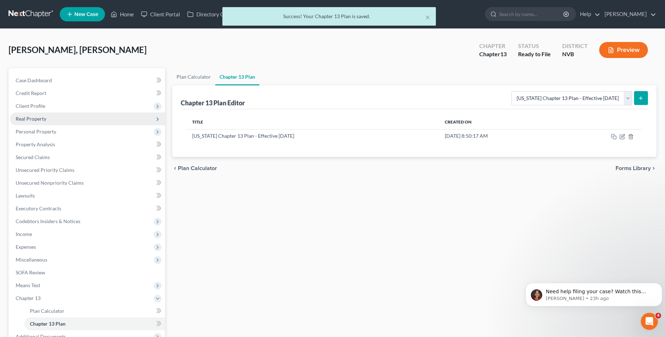
click at [34, 121] on span "Real Property" at bounding box center [31, 119] width 31 height 6
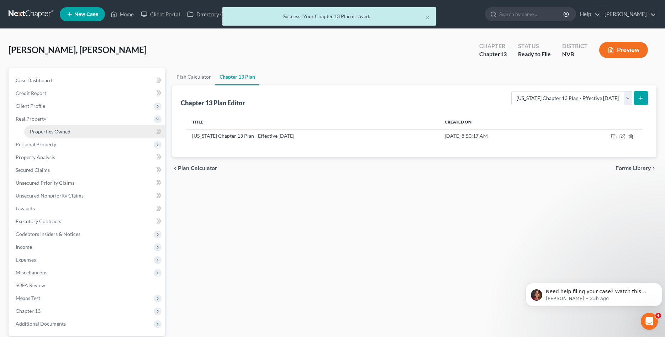
click at [34, 129] on span "Properties Owned" at bounding box center [50, 131] width 41 height 6
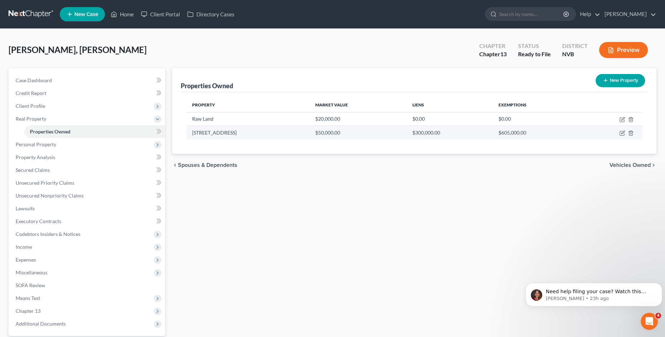
click at [234, 133] on td "[STREET_ADDRESS]" at bounding box center [247, 133] width 123 height 14
click at [437, 130] on icon "button" at bounding box center [622, 133] width 6 height 6
select select "31"
select select "0"
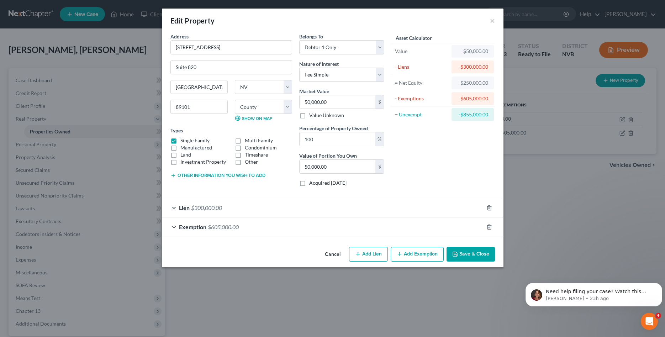
click at [219, 175] on button "Other information you wish to add" at bounding box center [217, 175] width 95 height 6
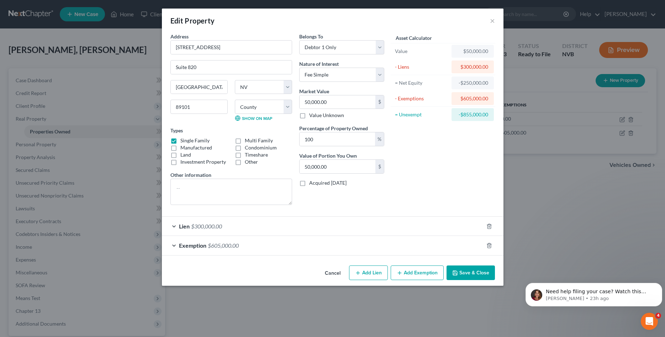
click at [219, 175] on div "Other information" at bounding box center [231, 188] width 122 height 34
click at [201, 227] on span "$300,000.00" at bounding box center [206, 226] width 31 height 7
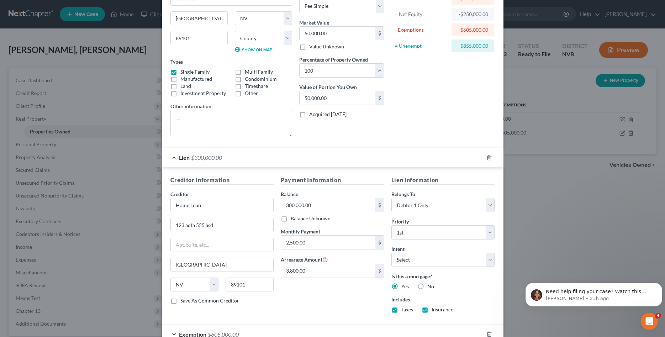
scroll to position [109, 0]
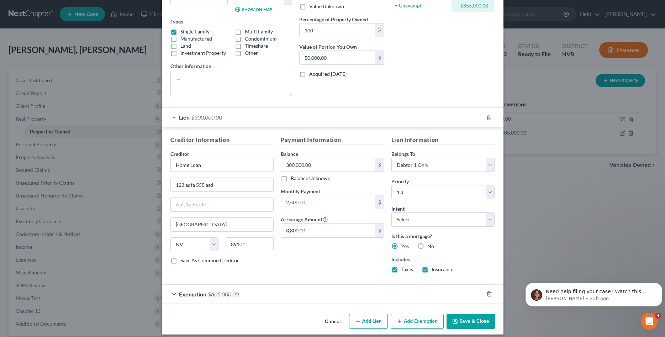
click at [198, 237] on span "Exemption" at bounding box center [192, 293] width 27 height 7
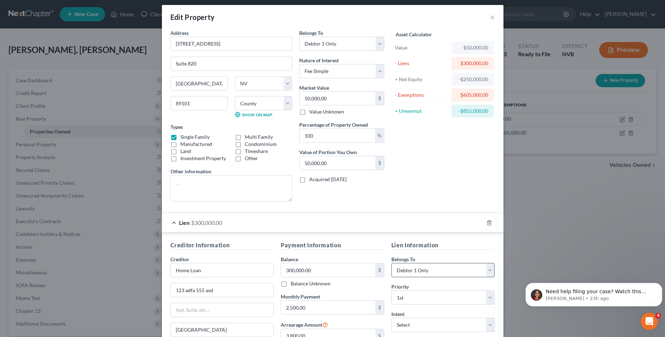
scroll to position [0, 0]
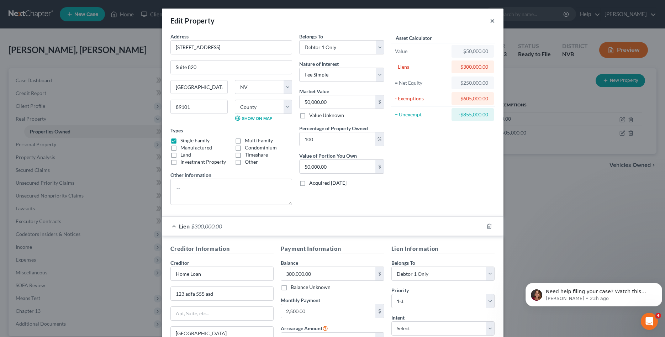
click at [437, 25] on button "×" at bounding box center [492, 20] width 5 height 9
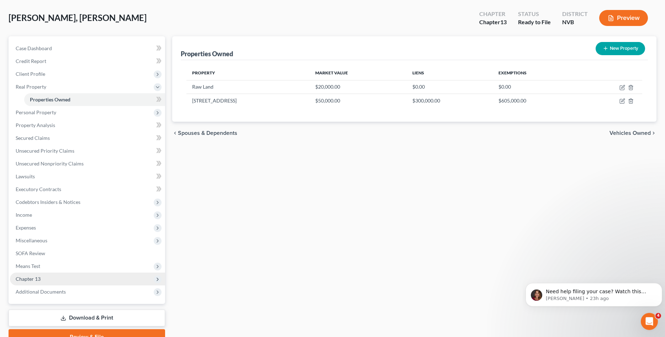
scroll to position [66, 0]
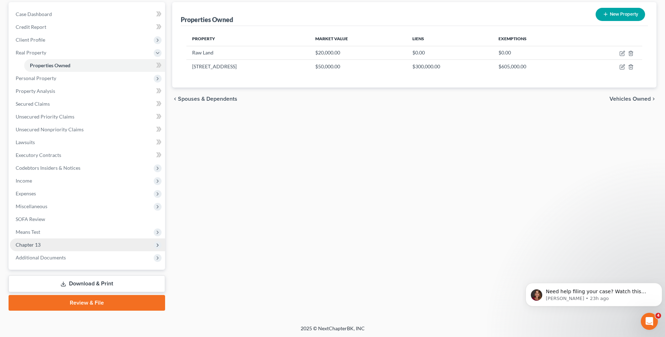
click at [62, 237] on span "Chapter 13" at bounding box center [87, 244] width 155 height 13
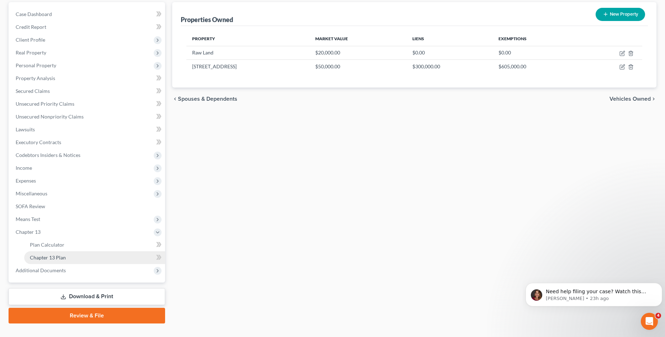
click at [39, 237] on span "Chapter 13 Plan" at bounding box center [48, 257] width 36 height 6
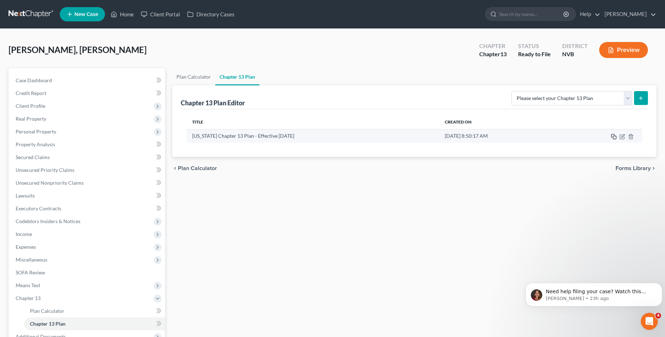
click at [437, 137] on icon "button" at bounding box center [613, 137] width 6 height 6
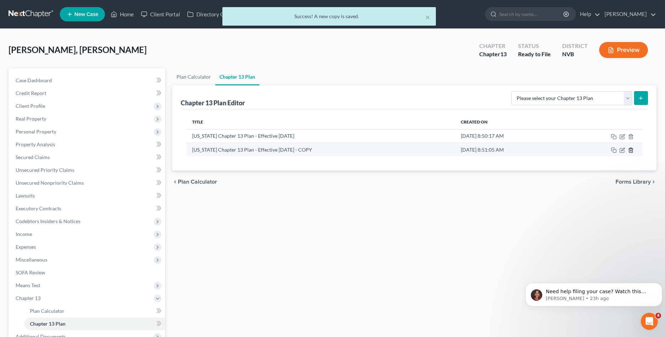
click at [437, 150] on icon "button" at bounding box center [631, 150] width 6 height 6
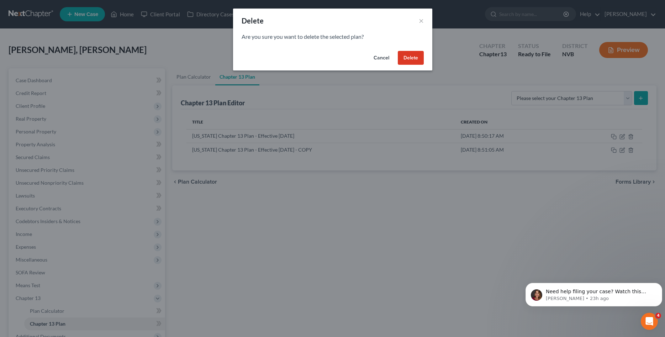
drag, startPoint x: 409, startPoint y: 51, endPoint x: 411, endPoint y: 59, distance: 8.5
click at [410, 55] on button "Delete" at bounding box center [411, 58] width 26 height 14
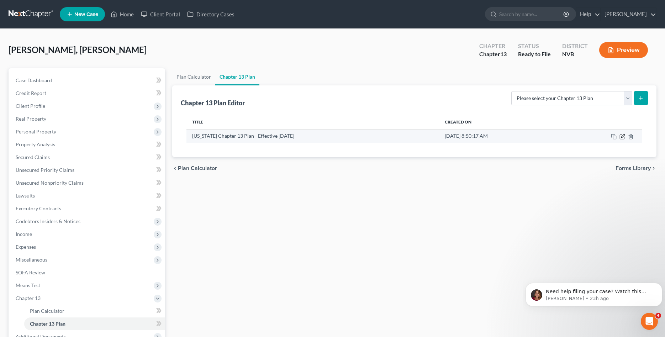
click at [437, 135] on icon "button" at bounding box center [622, 135] width 3 height 3
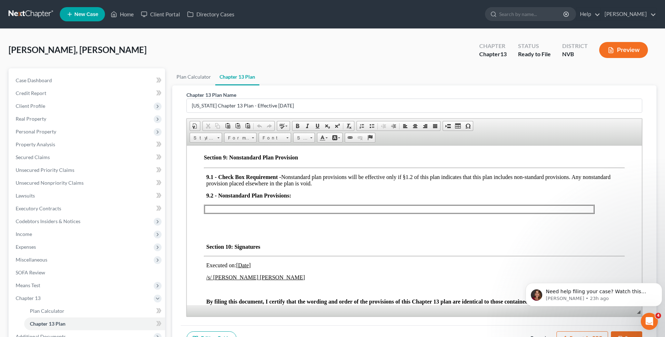
scroll to position [1850, 0]
click at [239, 212] on p at bounding box center [399, 208] width 388 height 6
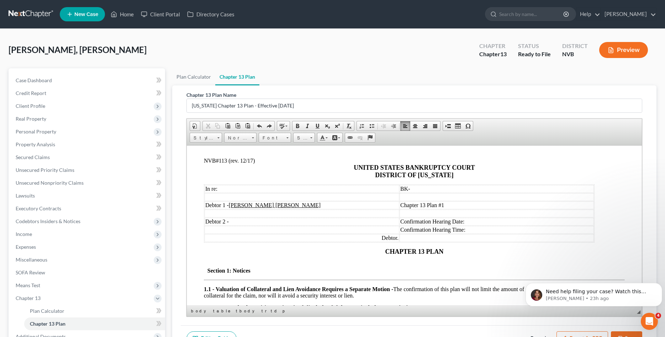
scroll to position [0, 0]
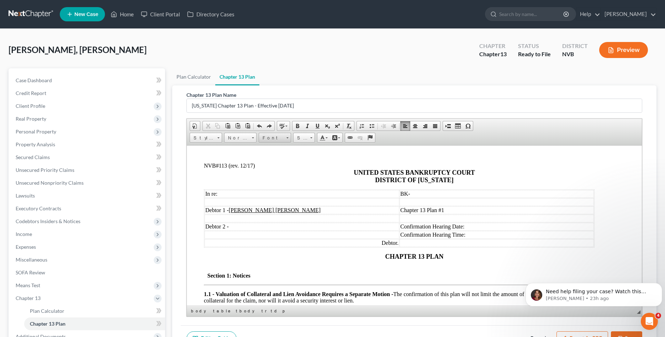
click at [280, 138] on span "Font" at bounding box center [271, 137] width 25 height 9
click at [299, 135] on span "Size" at bounding box center [300, 137] width 14 height 9
click at [304, 177] on link "10" at bounding box center [314, 174] width 41 height 9
click at [306, 140] on span "10" at bounding box center [300, 137] width 14 height 9
click at [299, 193] on span "12" at bounding box center [298, 193] width 4 height 5
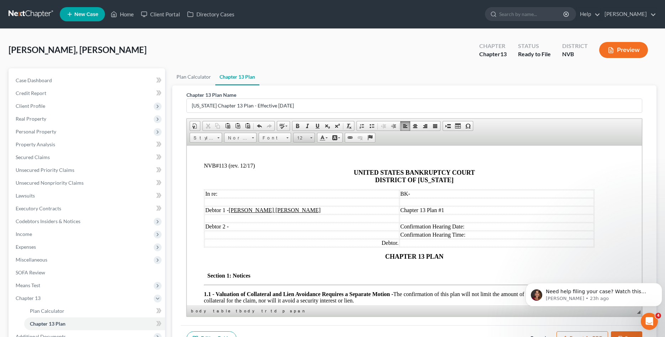
click at [309, 135] on link "12" at bounding box center [304, 138] width 22 height 10
click at [300, 175] on span "10" at bounding box center [298, 175] width 4 height 4
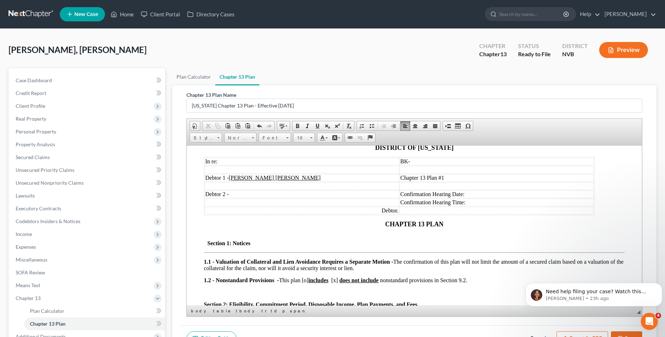
scroll to position [109, 0]
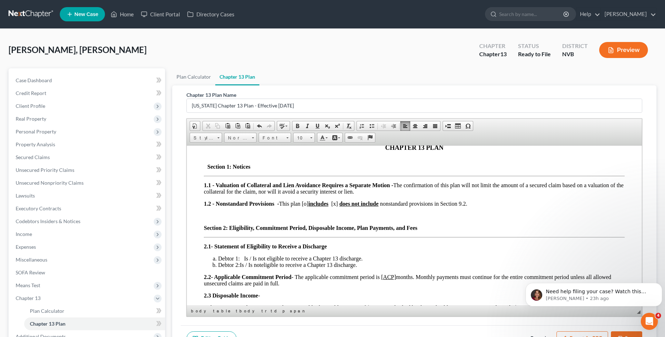
click at [437, 81] on ul "Plan Calculator Chapter 13 Plan" at bounding box center [414, 76] width 484 height 17
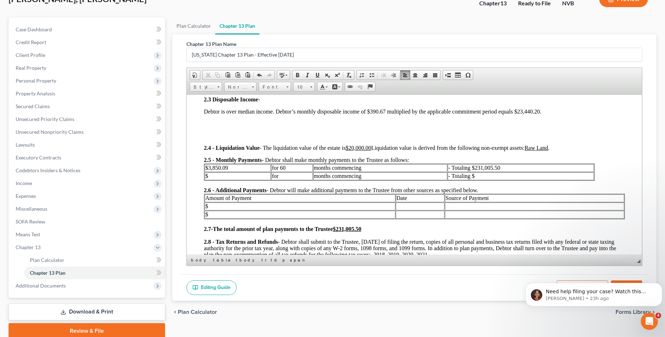
scroll to position [79, 0]
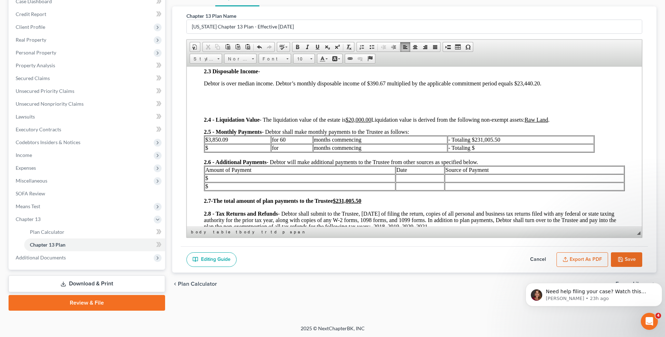
drag, startPoint x: 662, startPoint y: 250, endPoint x: 4, endPoint y: 9, distance: 701.1
click at [437, 237] on button "Export as PDF" at bounding box center [582, 259] width 52 height 15
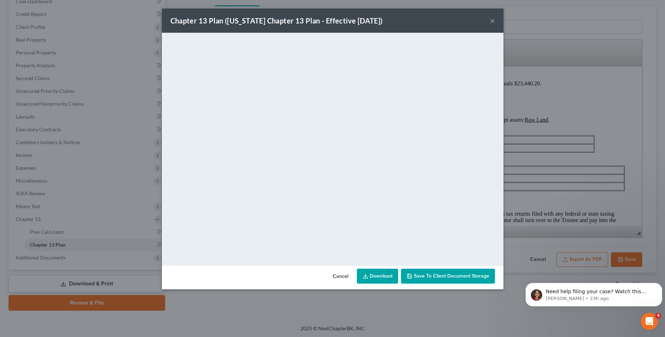
click at [378, 237] on link "Download" at bounding box center [377, 275] width 41 height 15
